Goal: Find specific page/section: Find specific page/section

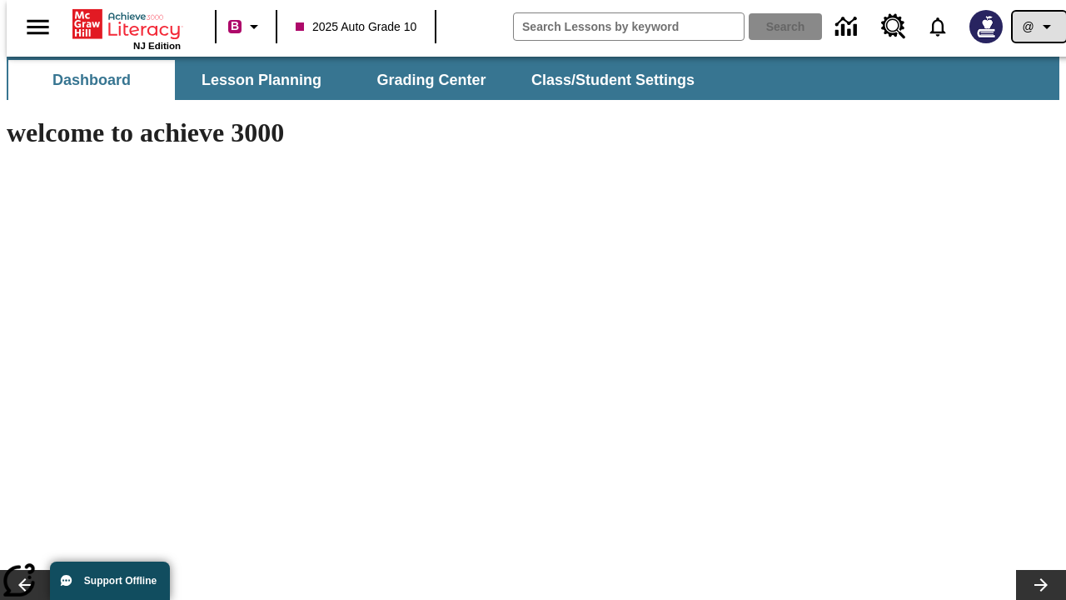
click at [1037, 27] on icon "Profile/Settings" at bounding box center [1047, 27] width 20 height 20
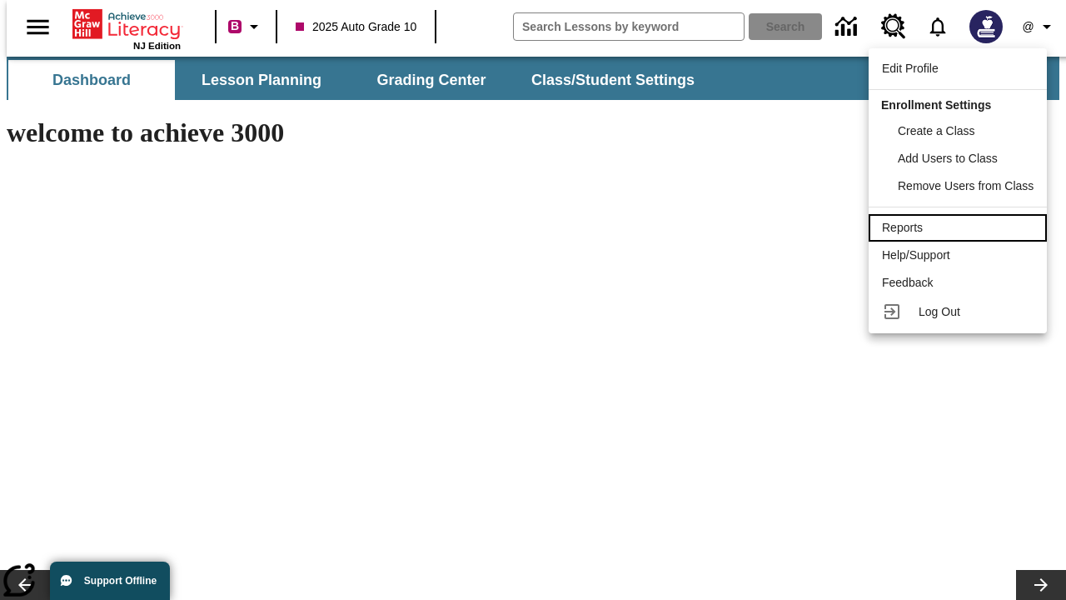
click at [960, 227] on div "Reports" at bounding box center [958, 227] width 152 height 17
